Goal: Navigation & Orientation: Find specific page/section

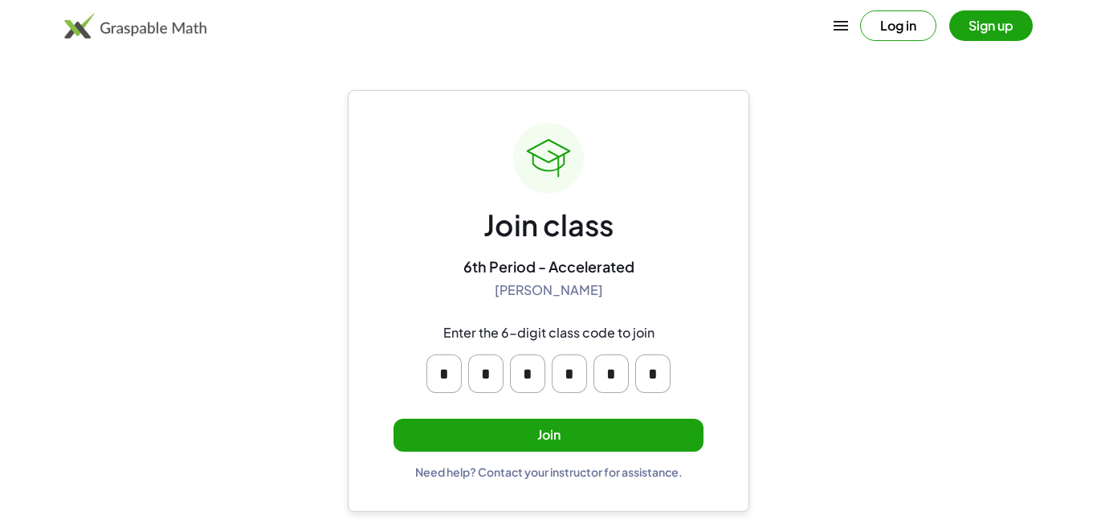
click at [554, 366] on input "*" at bounding box center [569, 373] width 35 height 39
click at [561, 370] on input "*" at bounding box center [569, 373] width 35 height 39
click at [580, 424] on button "Join" at bounding box center [549, 435] width 310 height 33
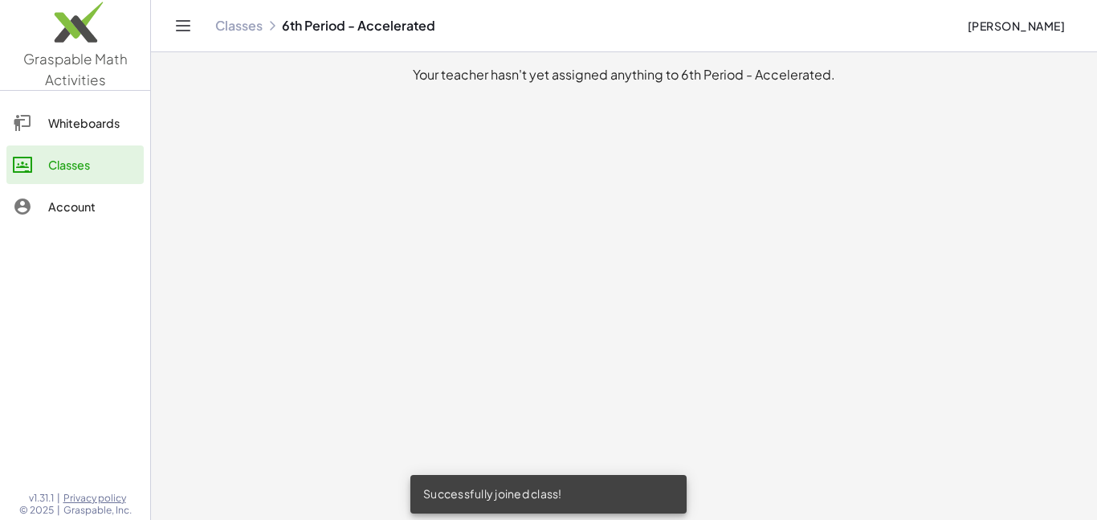
click at [88, 113] on div "Whiteboards" at bounding box center [92, 122] width 89 height 19
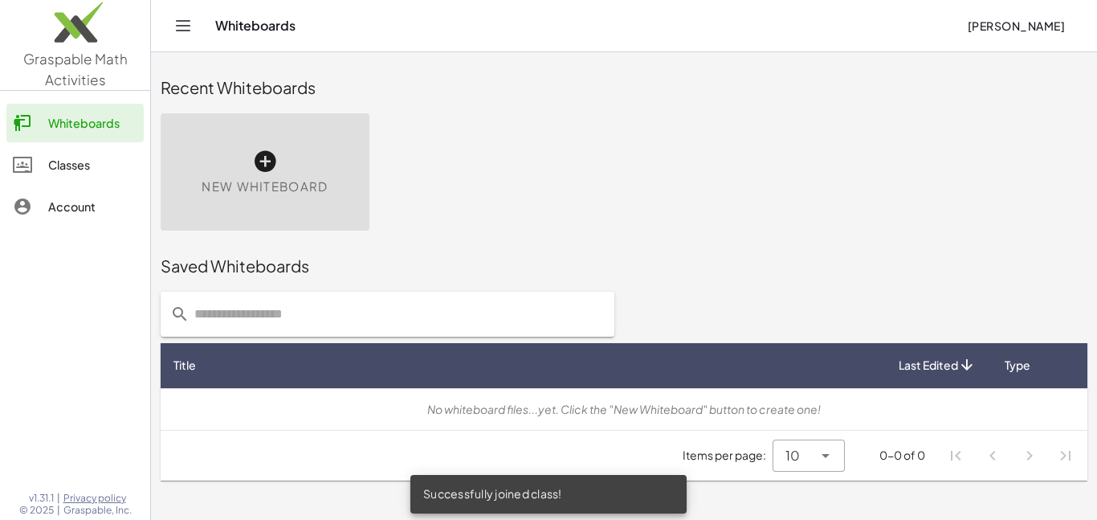
click at [81, 197] on div "Account" at bounding box center [92, 206] width 89 height 19
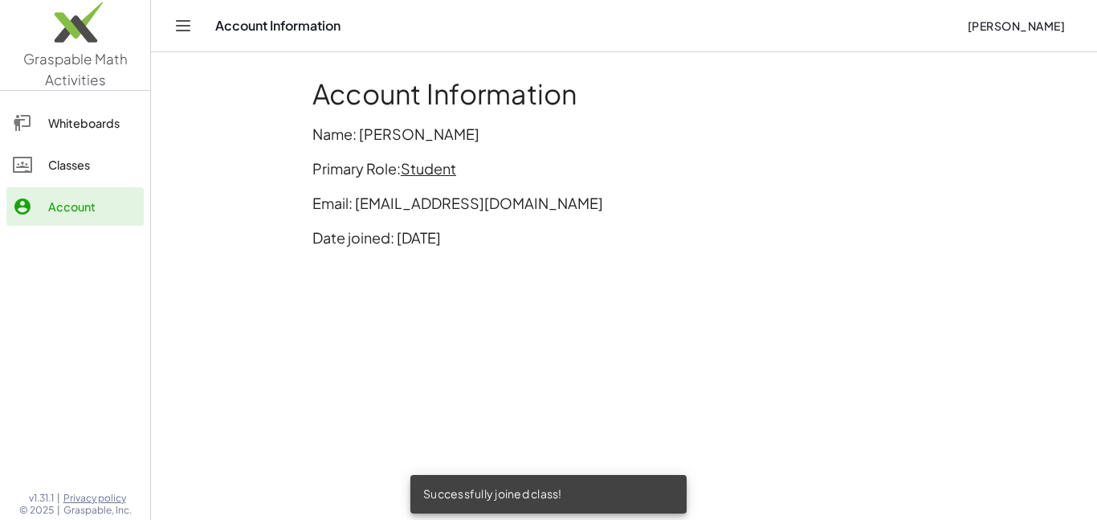
click at [64, 161] on div "Classes" at bounding box center [92, 164] width 89 height 19
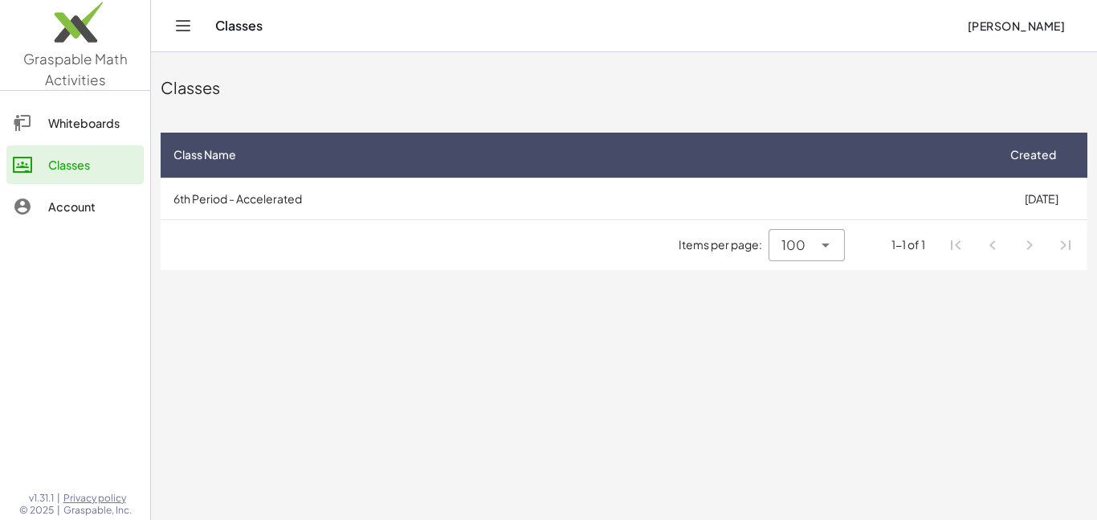
click at [186, 32] on icon "Toggle navigation" at bounding box center [183, 25] width 19 height 19
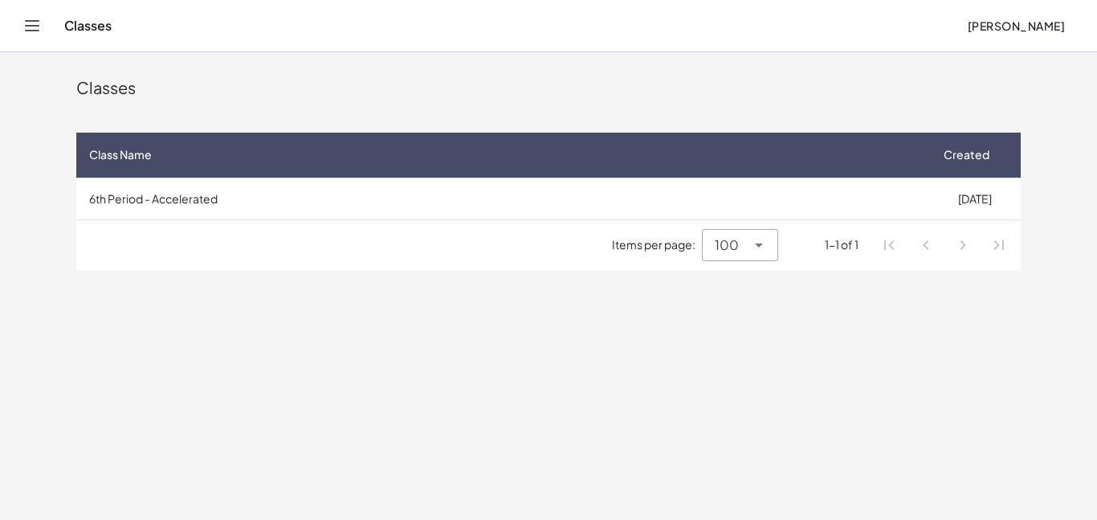
click at [76, 27] on div "Classes" at bounding box center [509, 26] width 890 height 16
click at [39, 25] on icon "Toggle navigation" at bounding box center [31, 25] width 19 height 19
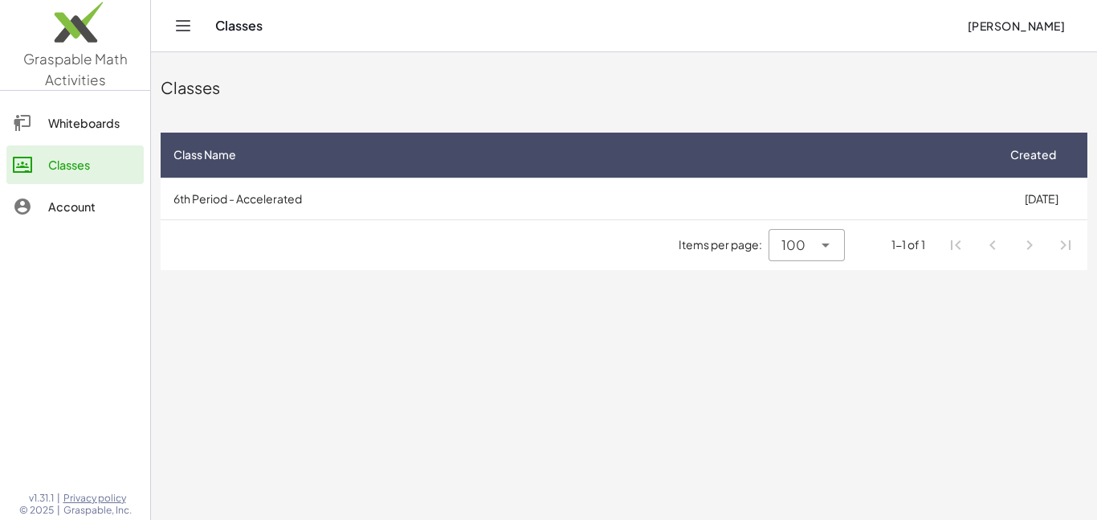
click at [683, 371] on main "Classes Class Name Created 6th Period - Accelerated [DATE] Items per page: 100 …" at bounding box center [624, 260] width 946 height 520
